Goal: Task Accomplishment & Management: Manage account settings

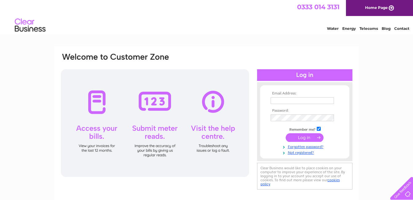
click at [300, 102] on input "text" at bounding box center [302, 100] width 63 height 7
type input "yvesshama@hotmail.com"
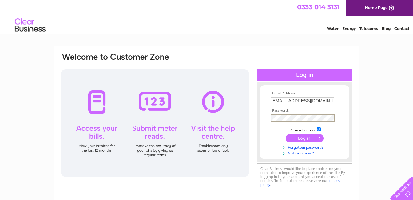
click at [305, 138] on input "submit" at bounding box center [305, 138] width 38 height 9
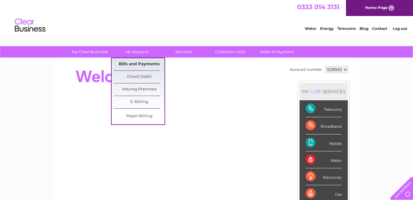
click at [138, 65] on link "Bills and Payments" at bounding box center [139, 64] width 51 height 12
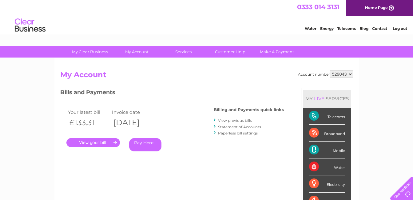
click at [106, 140] on link "." at bounding box center [93, 142] width 54 height 9
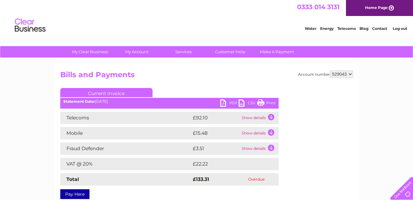
click at [397, 31] on li "Log out" at bounding box center [400, 29] width 18 height 8
click at [397, 29] on link "Log out" at bounding box center [400, 28] width 14 height 5
